Goal: Information Seeking & Learning: Learn about a topic

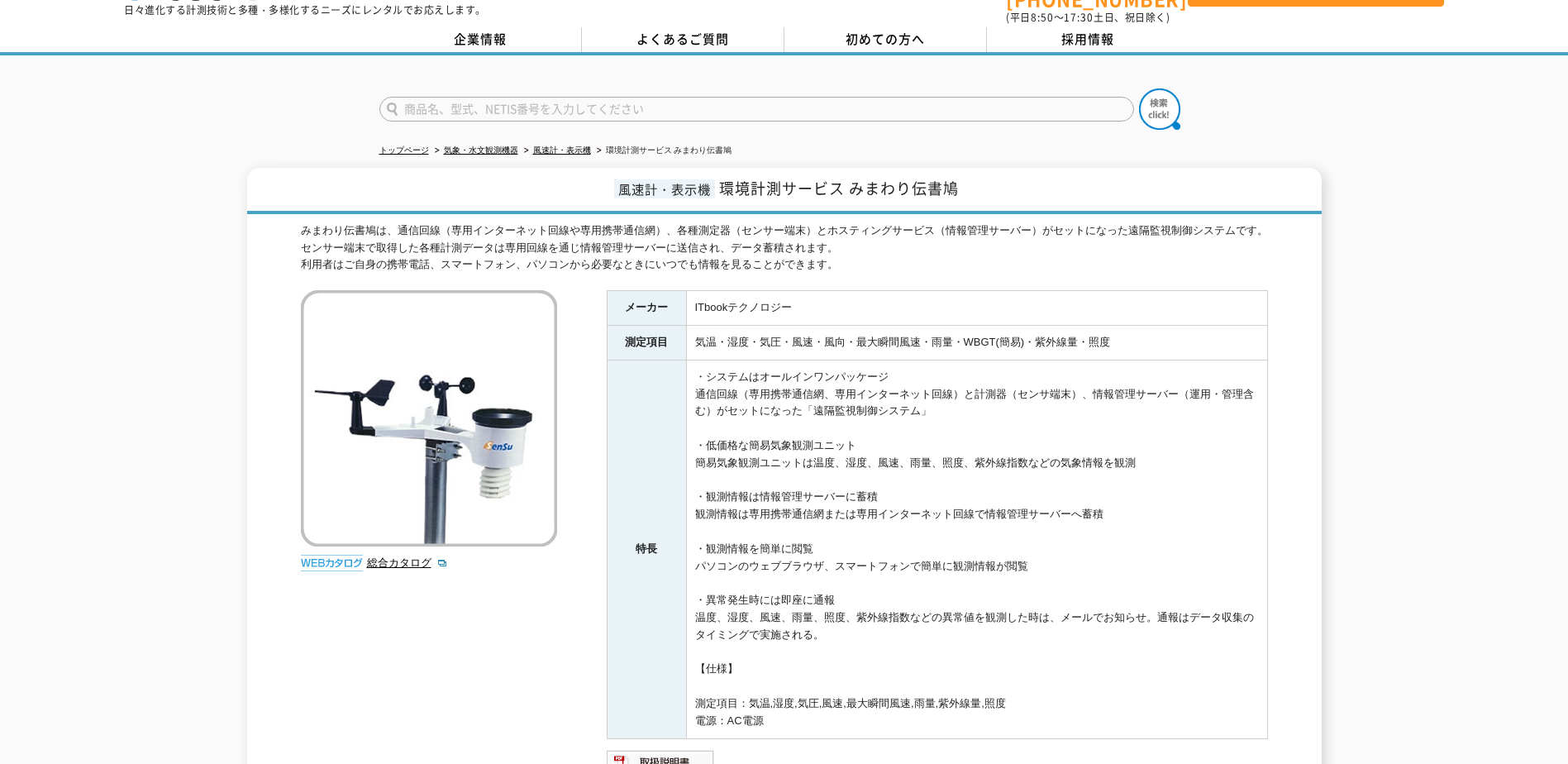
scroll to position [25, 0]
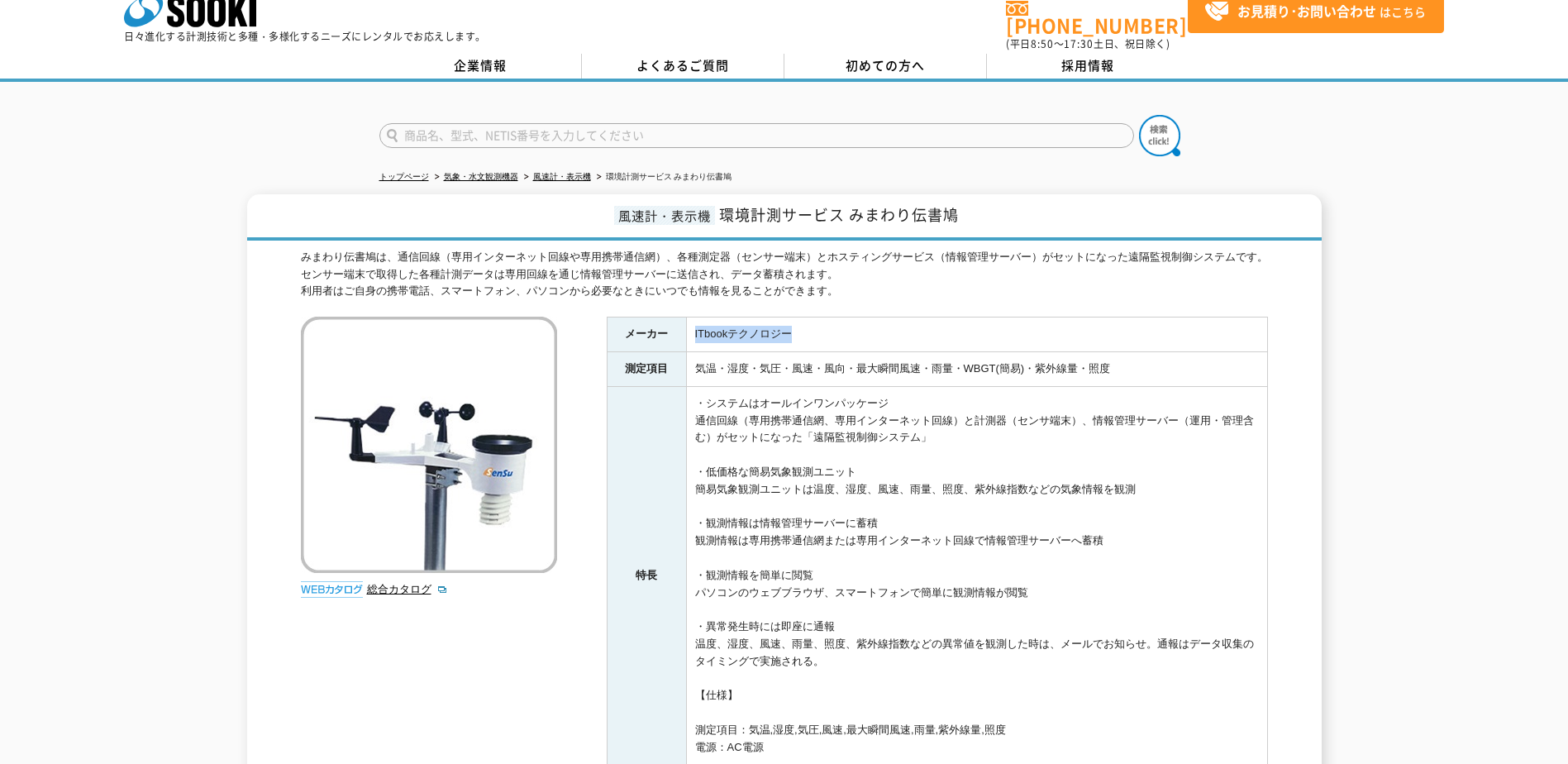
drag, startPoint x: 689, startPoint y: 322, endPoint x: 792, endPoint y: 333, distance: 103.6
click at [792, 333] on td "ITbookテクノロジー" at bounding box center [976, 334] width 581 height 34
copy td "ITbookテクノロジー"
click at [562, 168] on li "風速計・表示機" at bounding box center [555, 177] width 70 height 18
click at [570, 168] on li "風速計・表示機" at bounding box center [555, 177] width 70 height 18
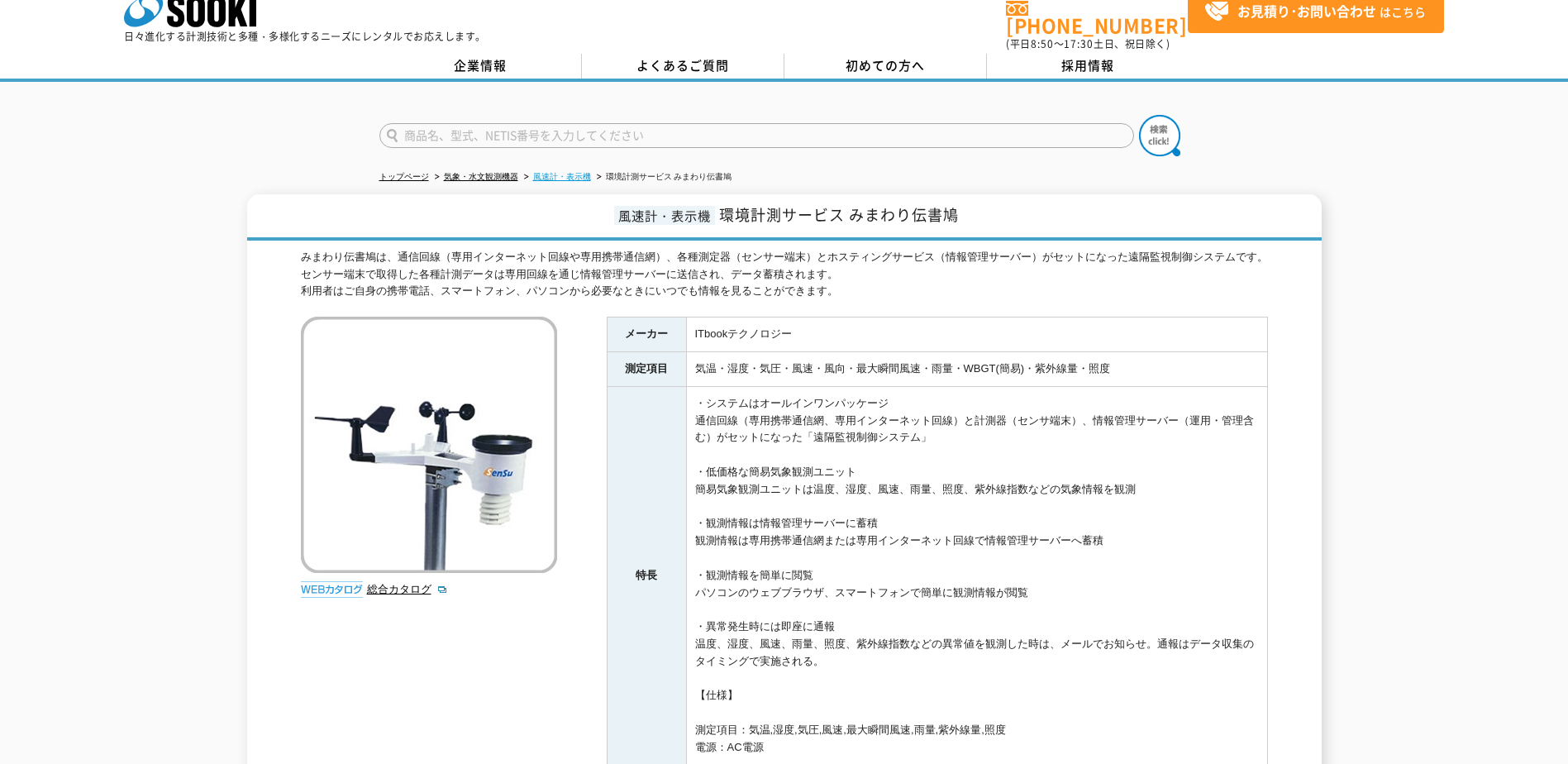
click at [570, 172] on link "風速計・表示機" at bounding box center [562, 176] width 58 height 9
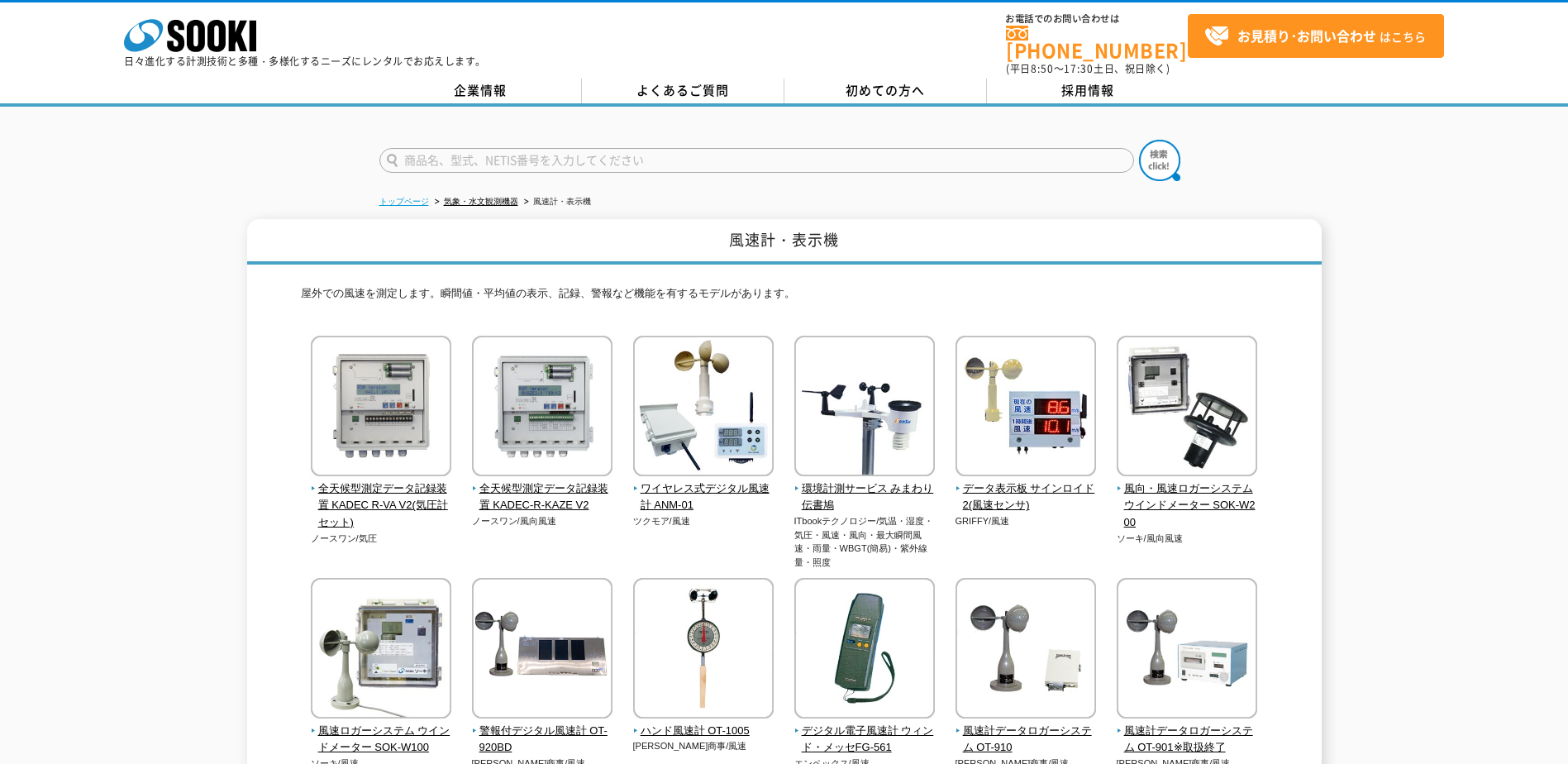
click at [402, 197] on link "トップページ" at bounding box center [404, 201] width 49 height 9
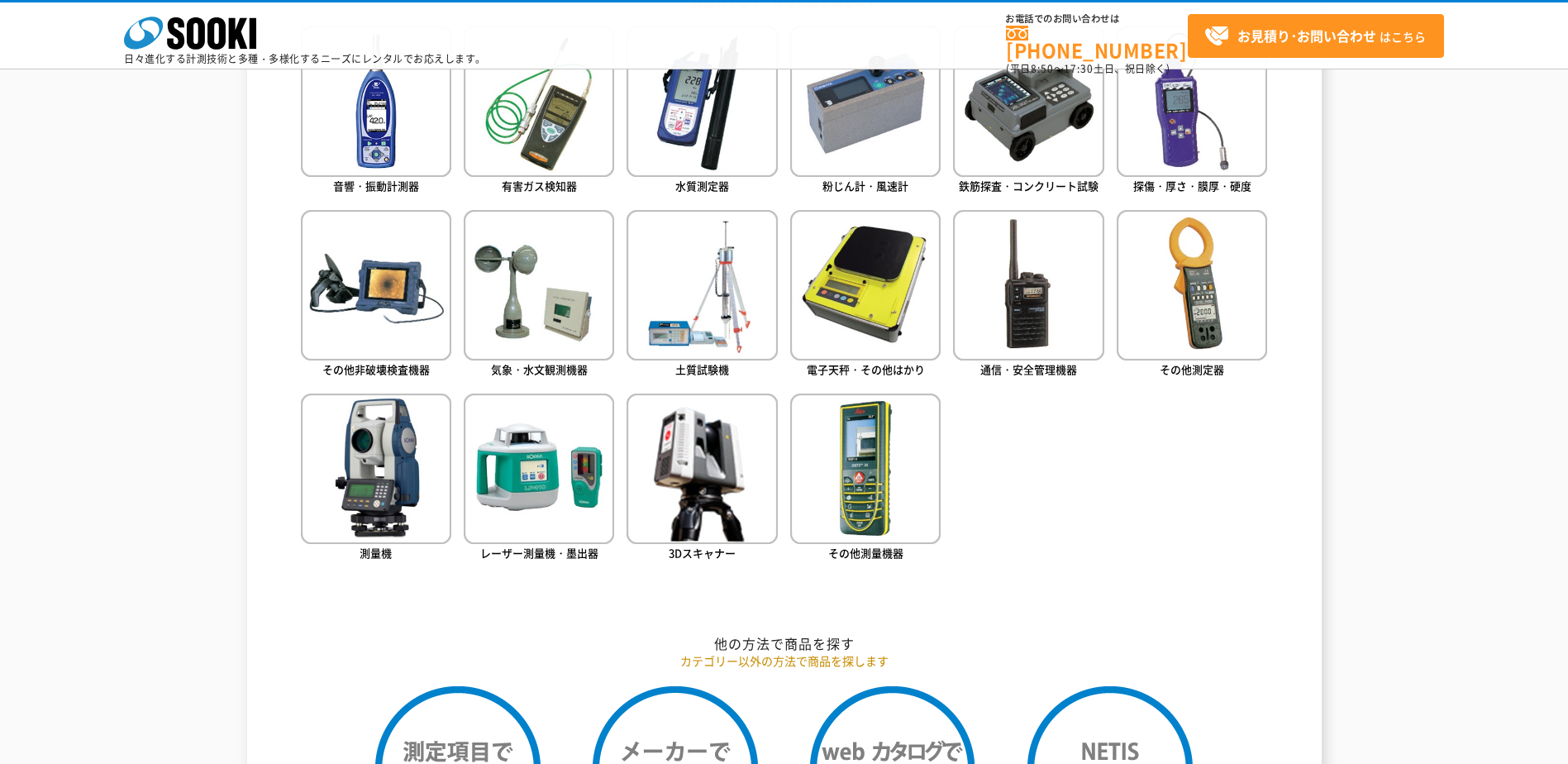
scroll to position [827, 0]
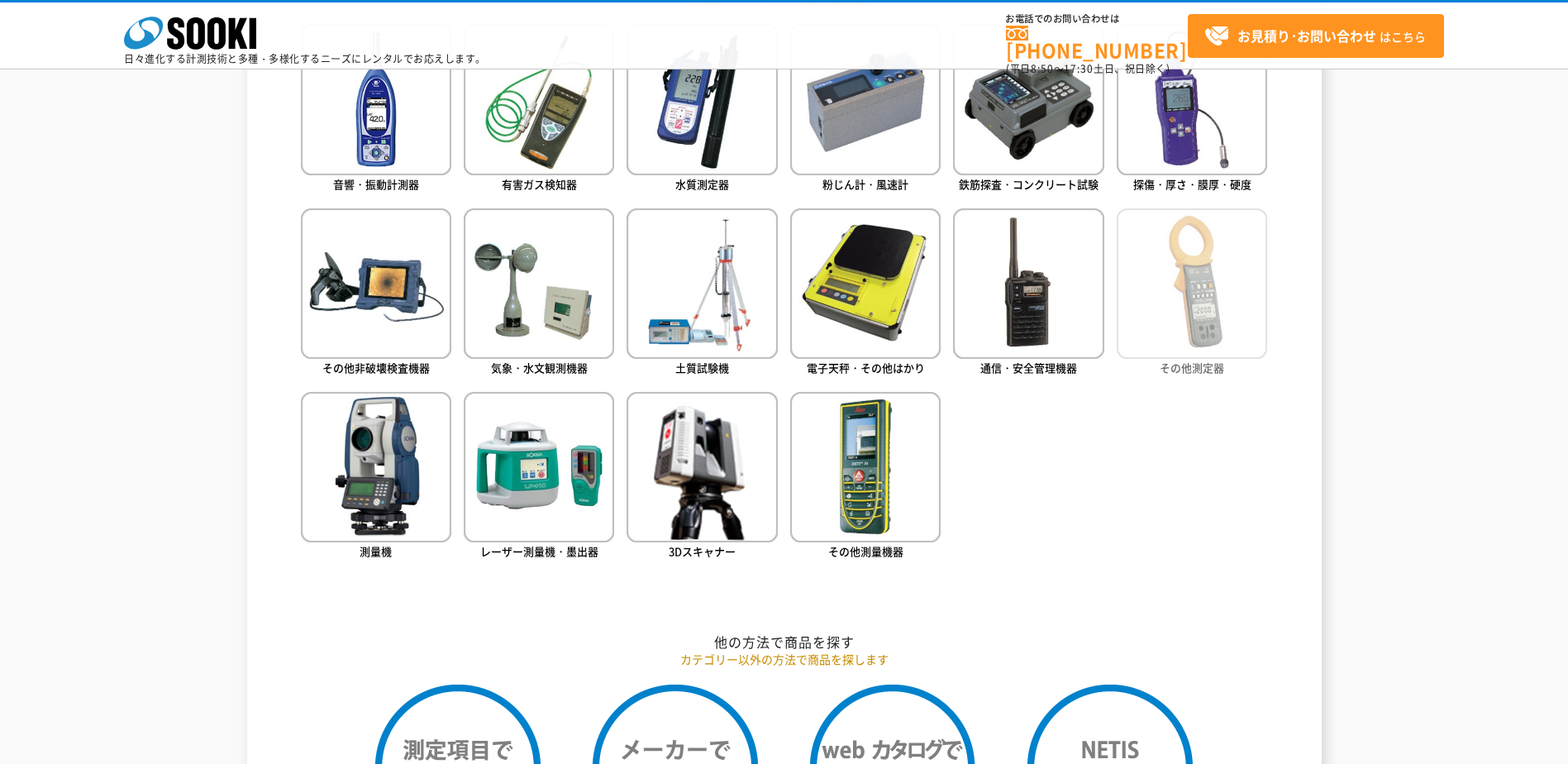
click at [1162, 317] on img at bounding box center [1191, 284] width 151 height 151
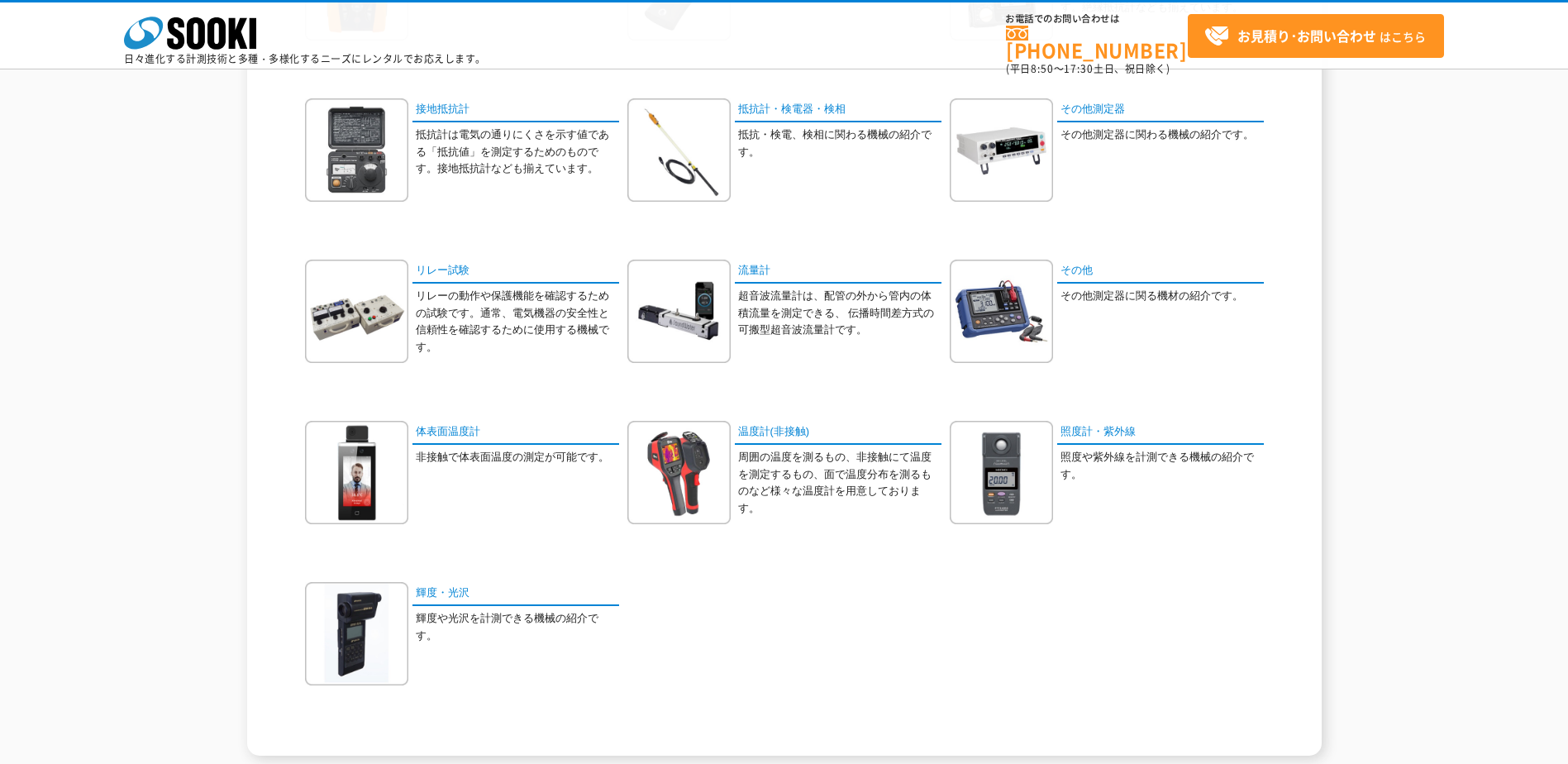
scroll to position [744, 0]
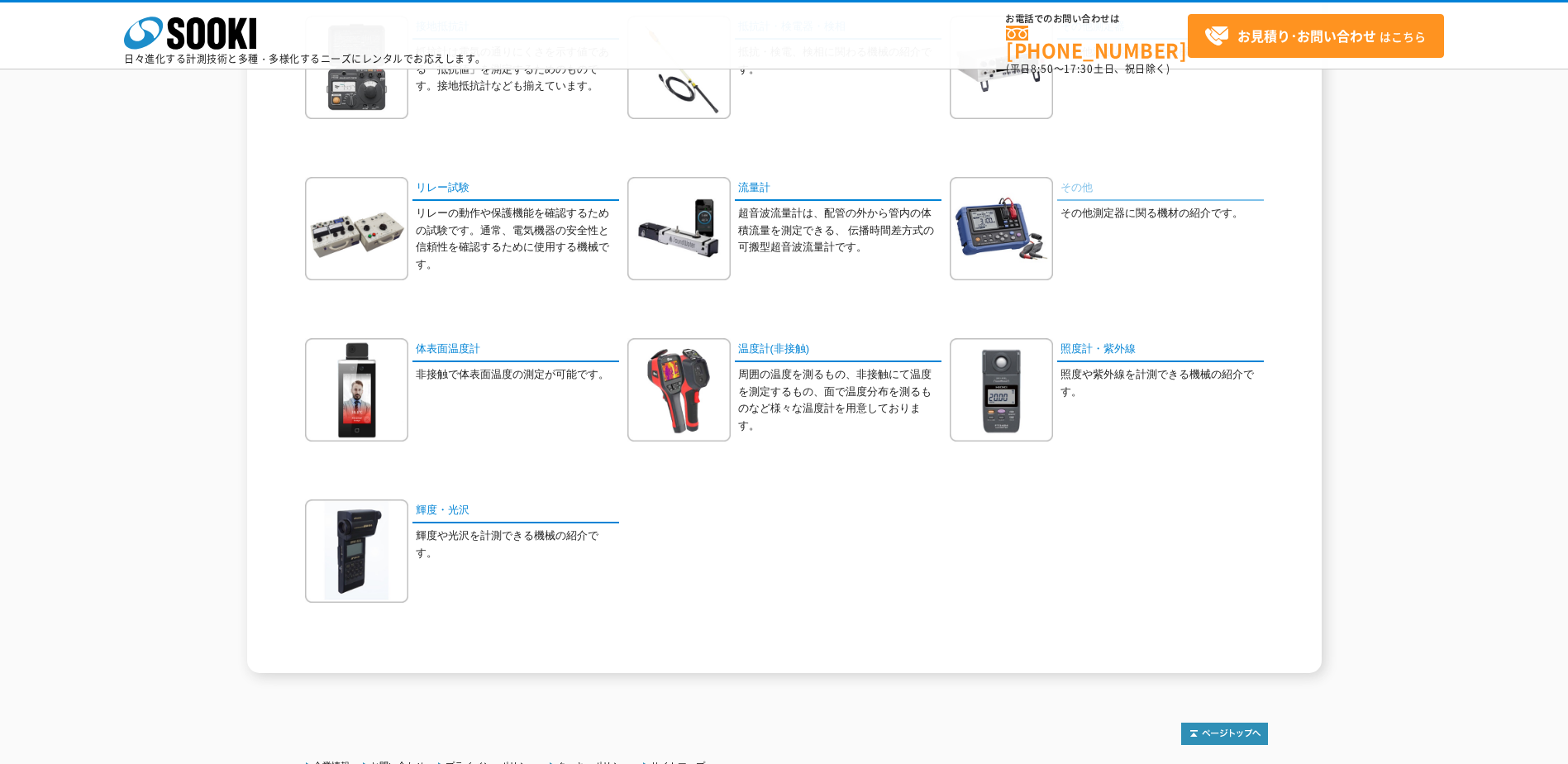
click at [1082, 184] on link "その他" at bounding box center [1160, 189] width 207 height 24
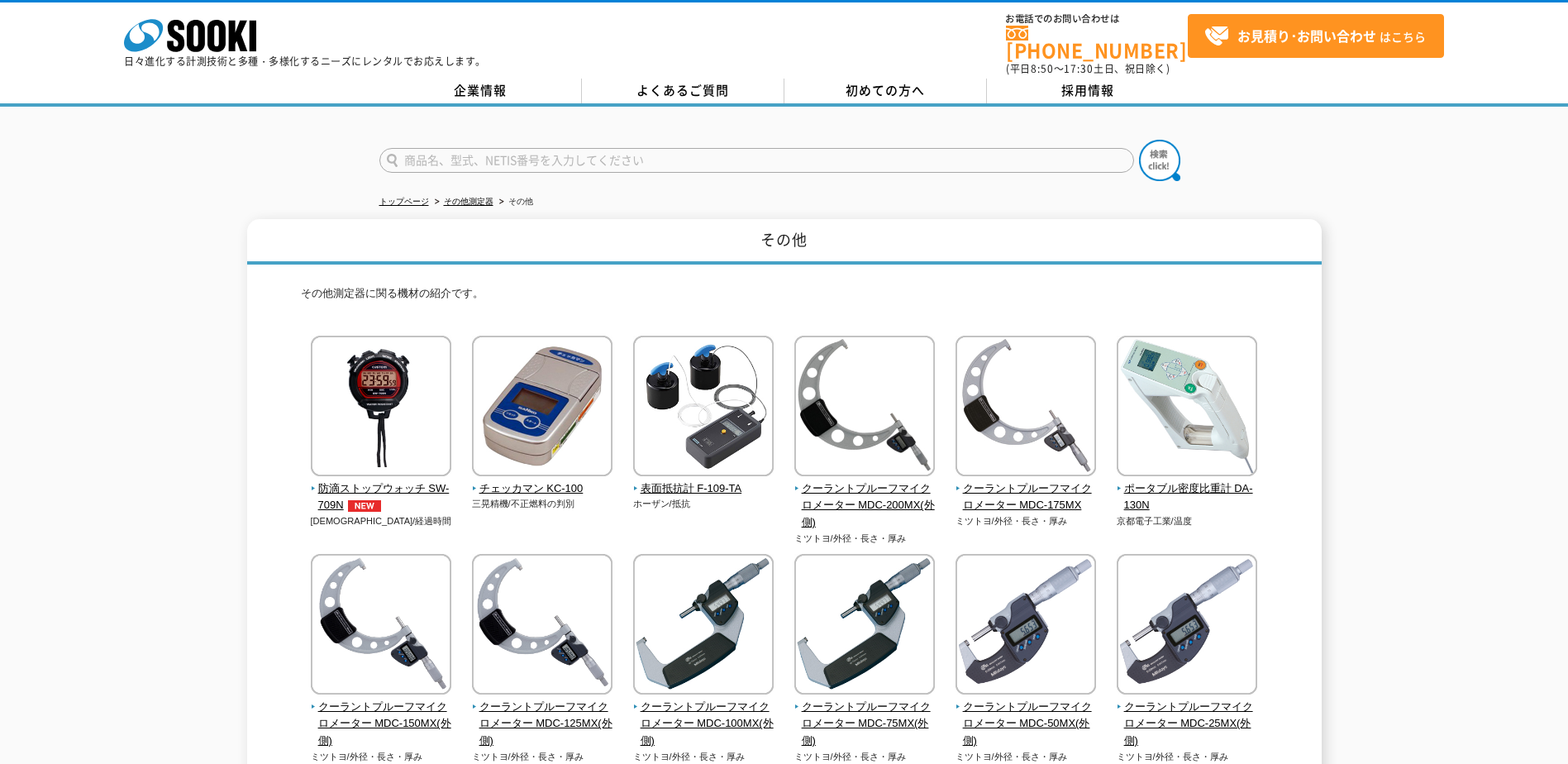
click at [670, 153] on input "text" at bounding box center [756, 159] width 755 height 25
type input "風速計"
click at [1139, 140] on button at bounding box center [1160, 160] width 41 height 41
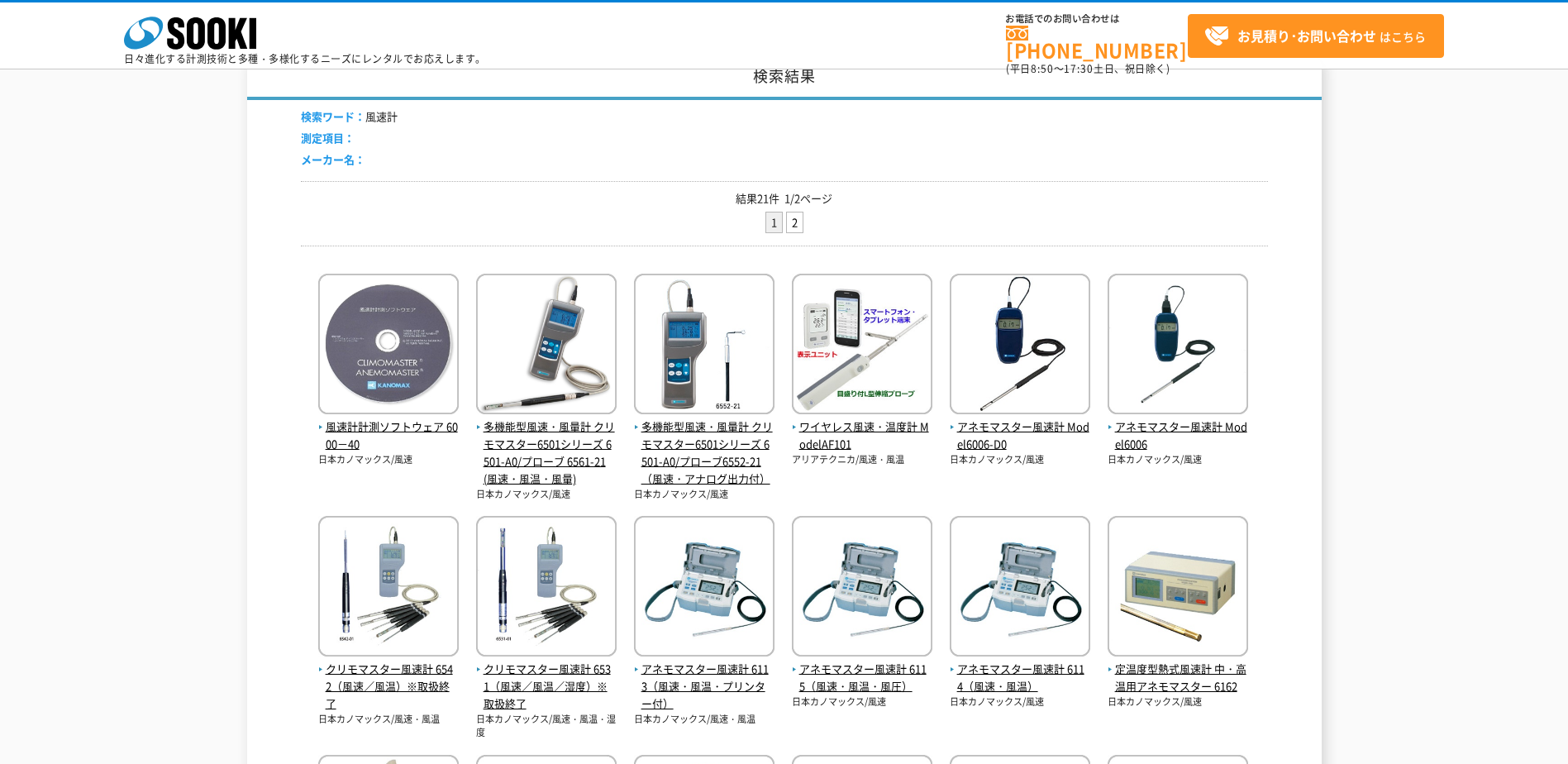
scroll to position [414, 0]
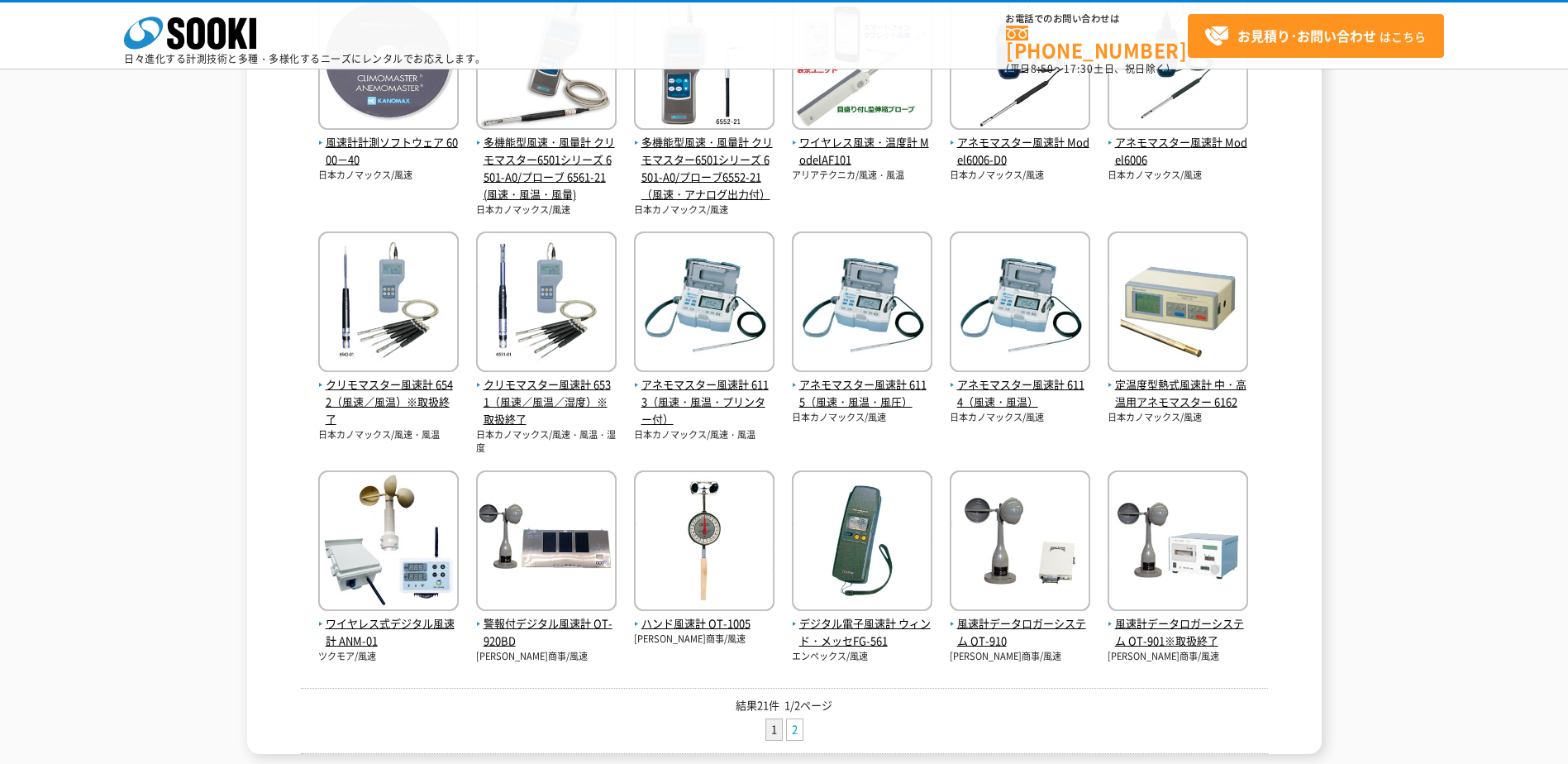
click at [796, 731] on link "2" at bounding box center [794, 730] width 16 height 21
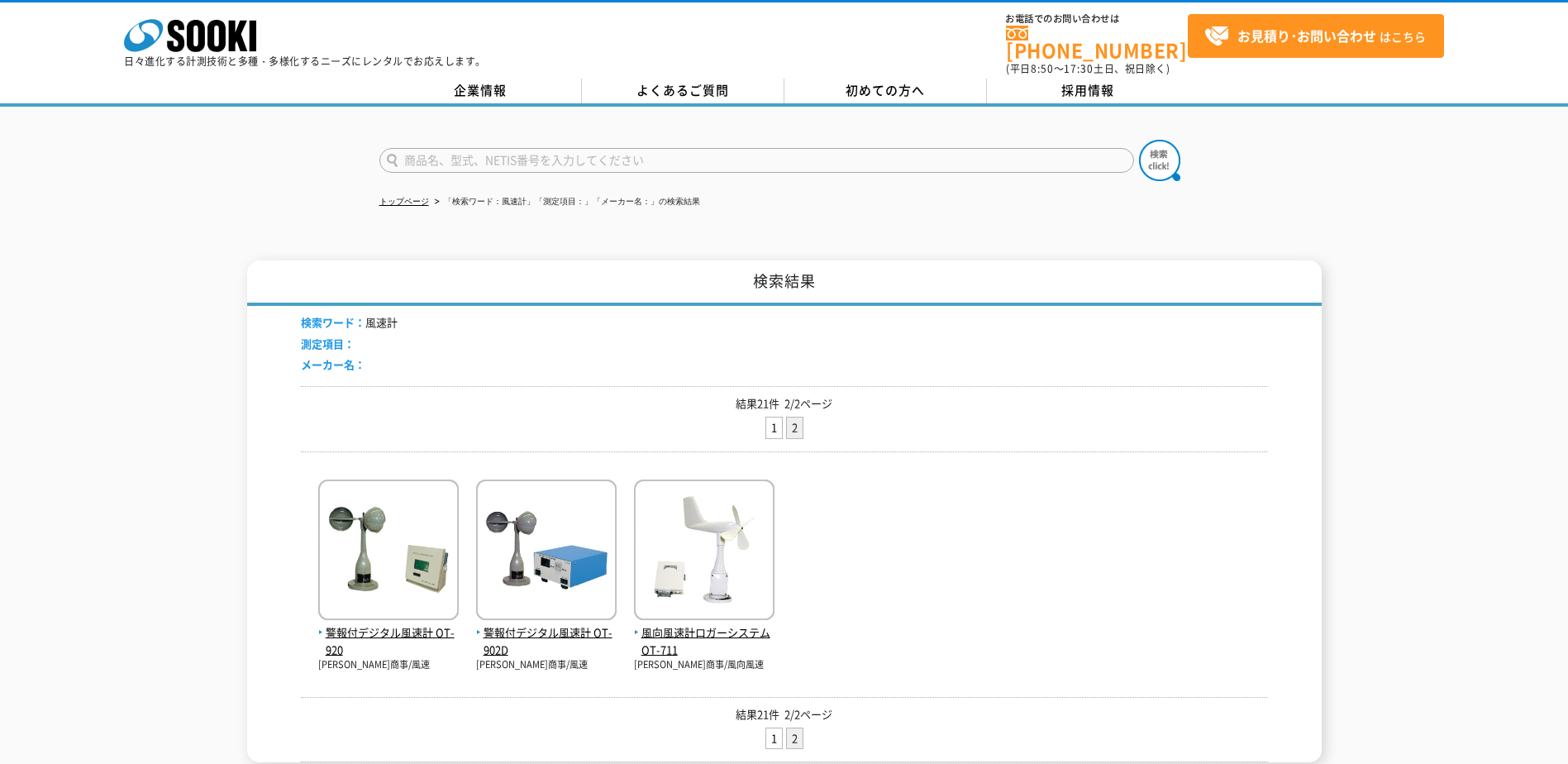
scroll to position [166, 0]
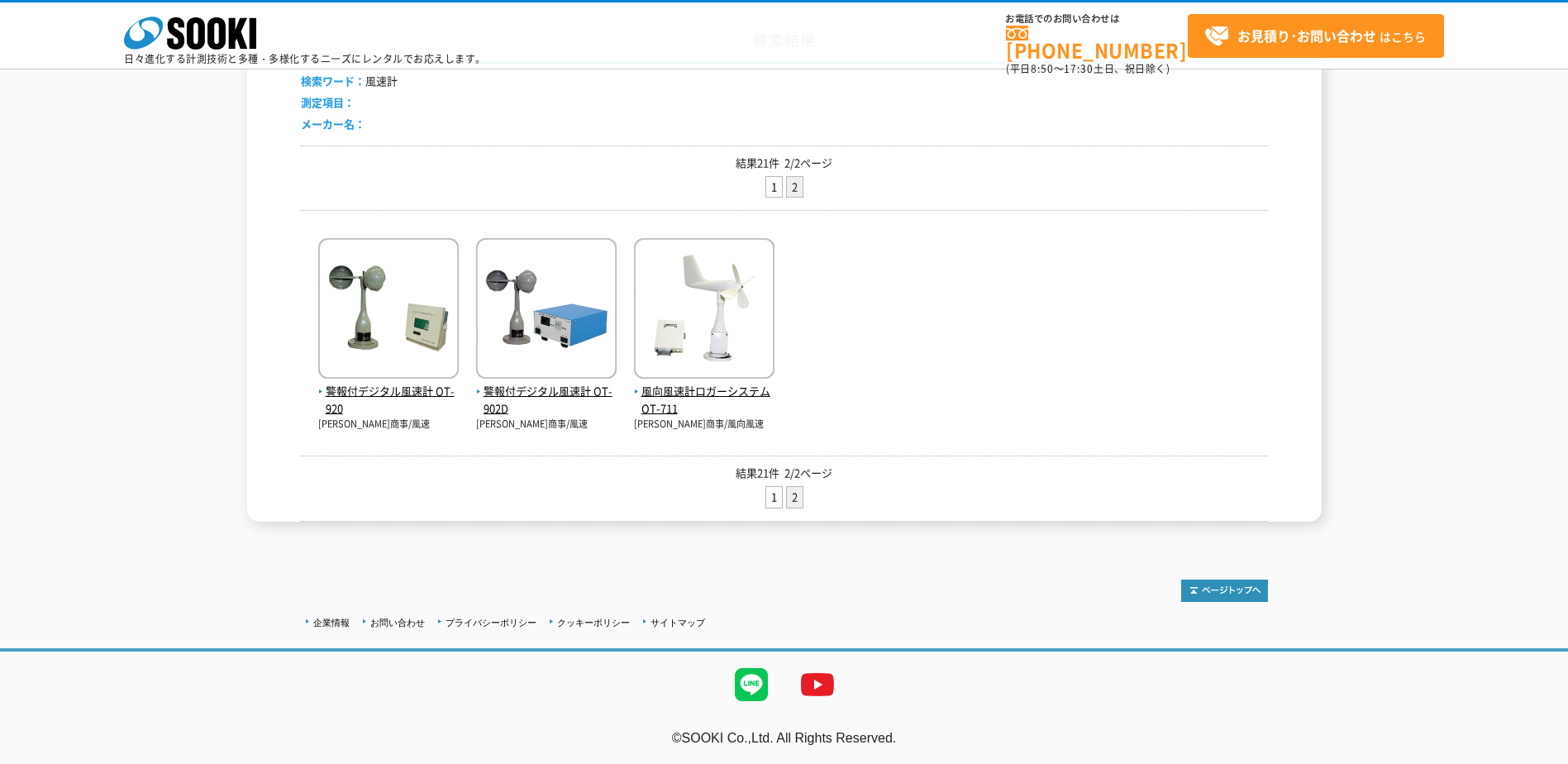
click at [771, 495] on link "1" at bounding box center [774, 497] width 16 height 21
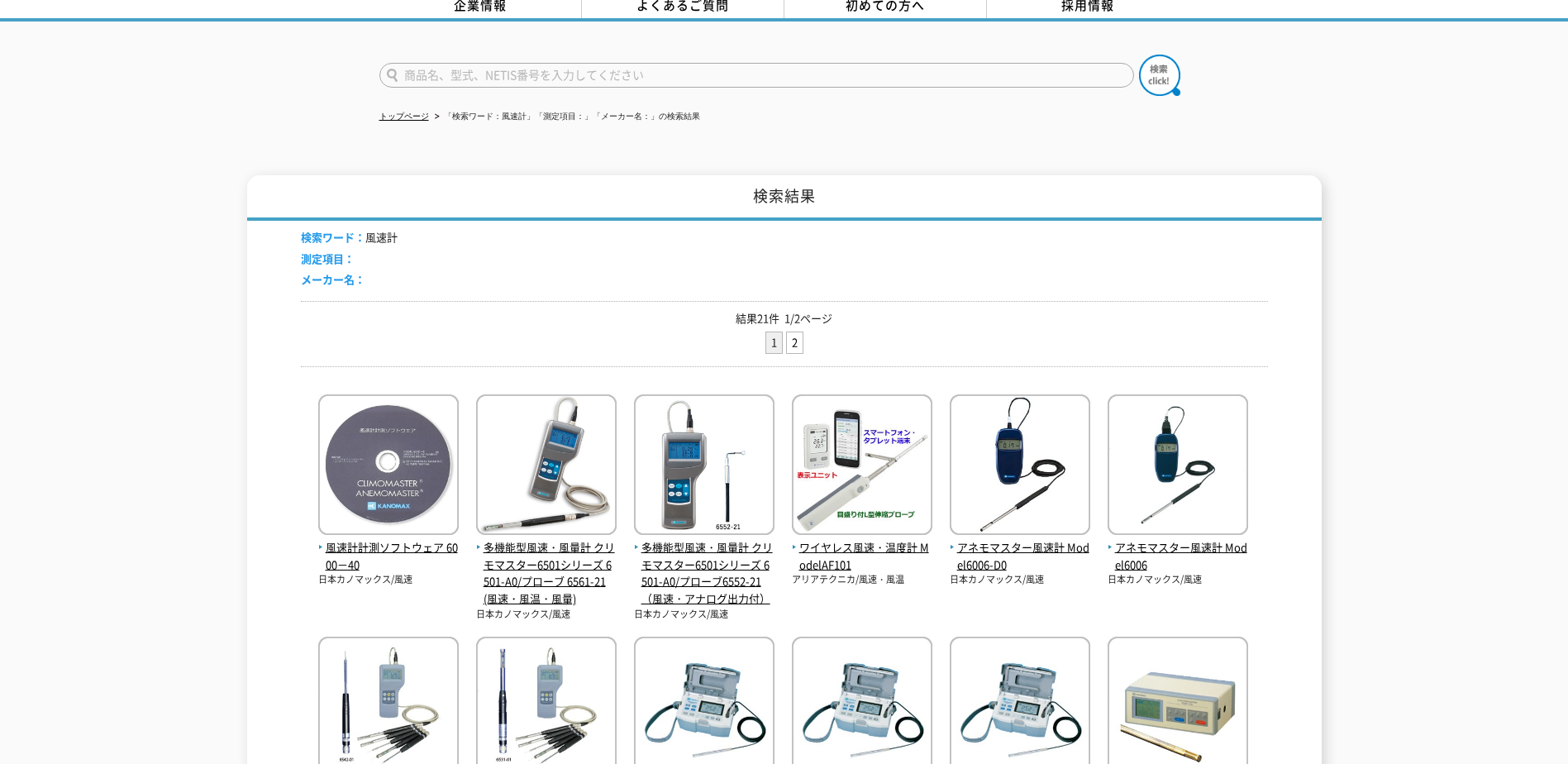
scroll to position [83, 0]
